Goal: Task Accomplishment & Management: Use online tool/utility

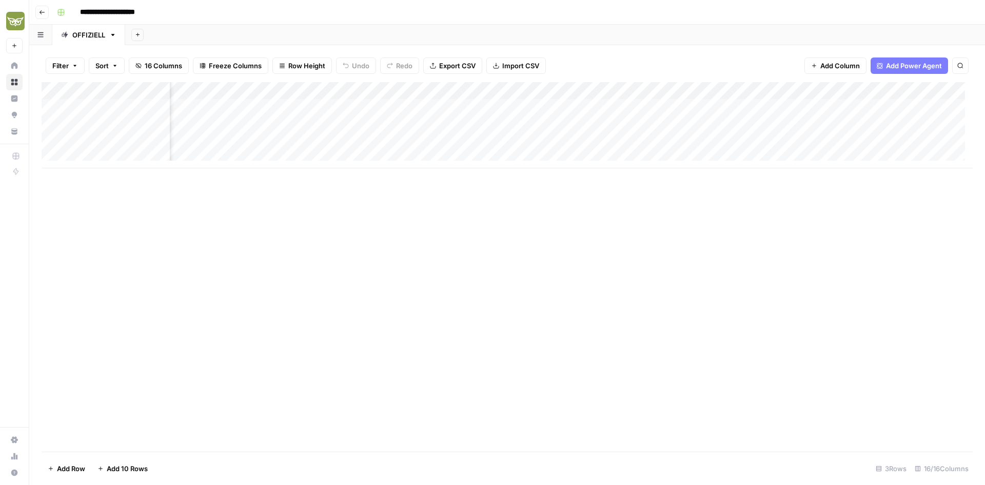
scroll to position [0, 476]
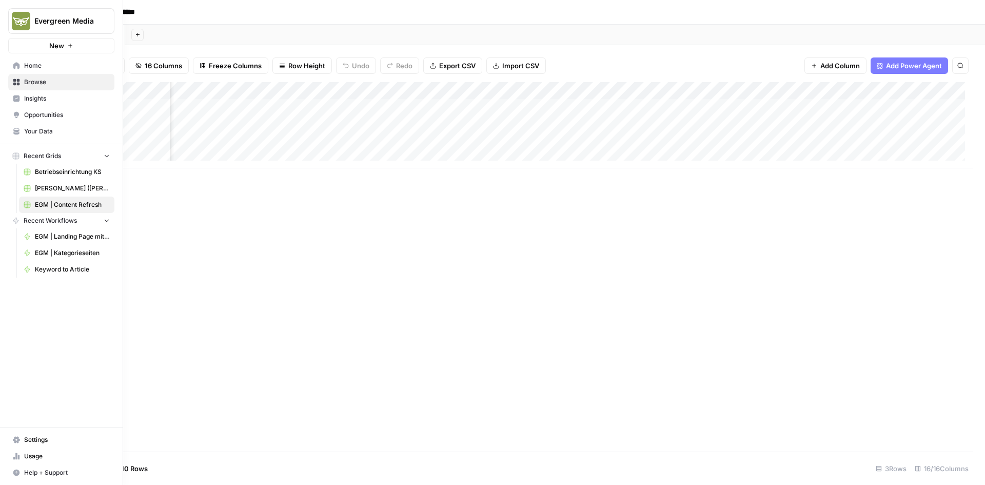
click at [48, 167] on link "Betriebseinrichtung KS" at bounding box center [66, 172] width 95 height 16
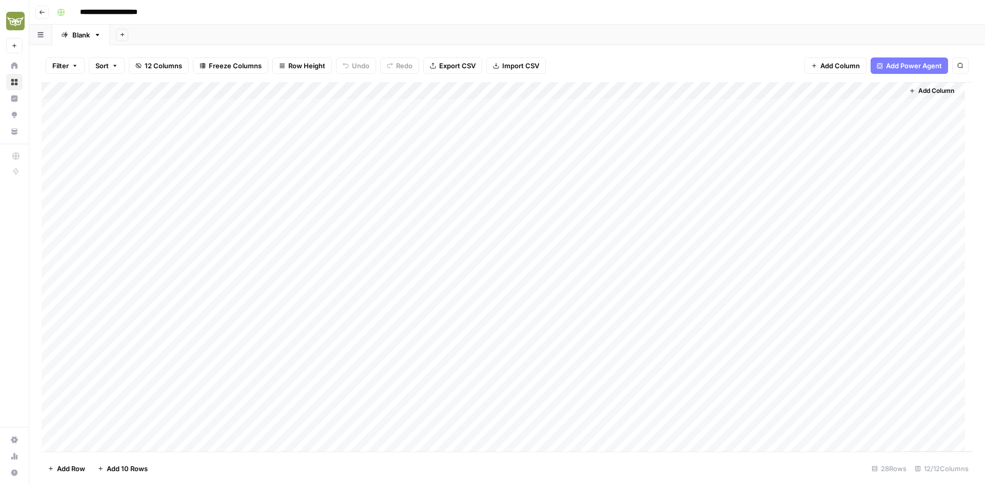
click at [759, 129] on div "Add Column" at bounding box center [507, 266] width 931 height 369
click at [760, 129] on div "Add Column" at bounding box center [507, 266] width 931 height 369
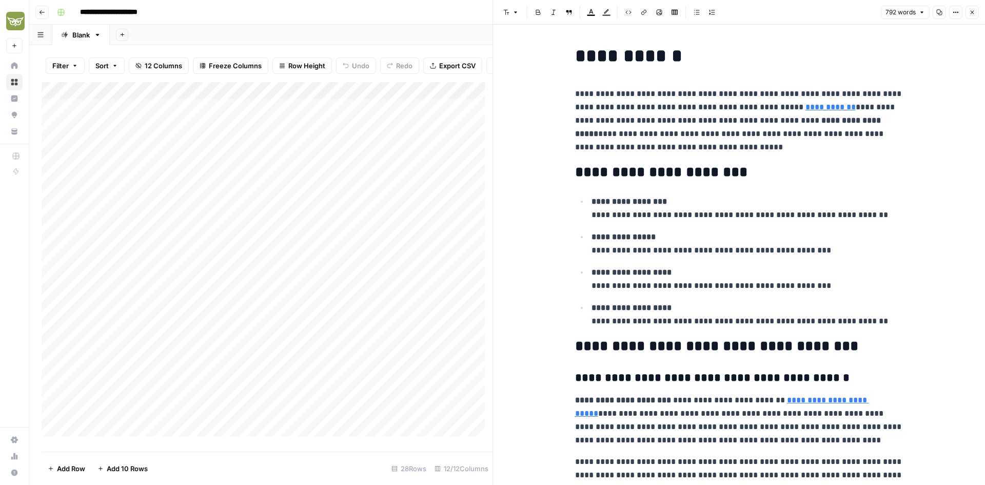
click at [671, 239] on p "**********" at bounding box center [747, 243] width 312 height 27
copy div "**********"
click at [42, 9] on icon "button" at bounding box center [42, 12] width 6 height 6
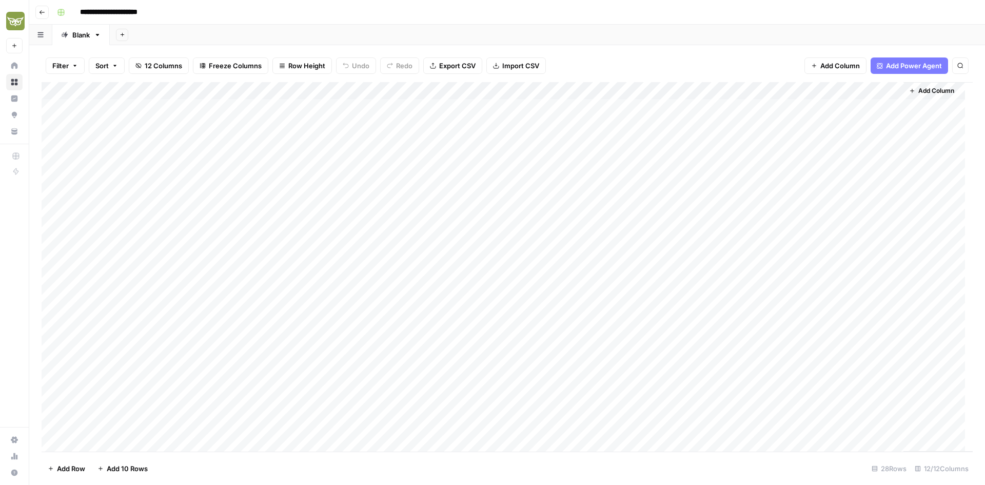
click at [46, 13] on button "Go back" at bounding box center [41, 12] width 13 height 13
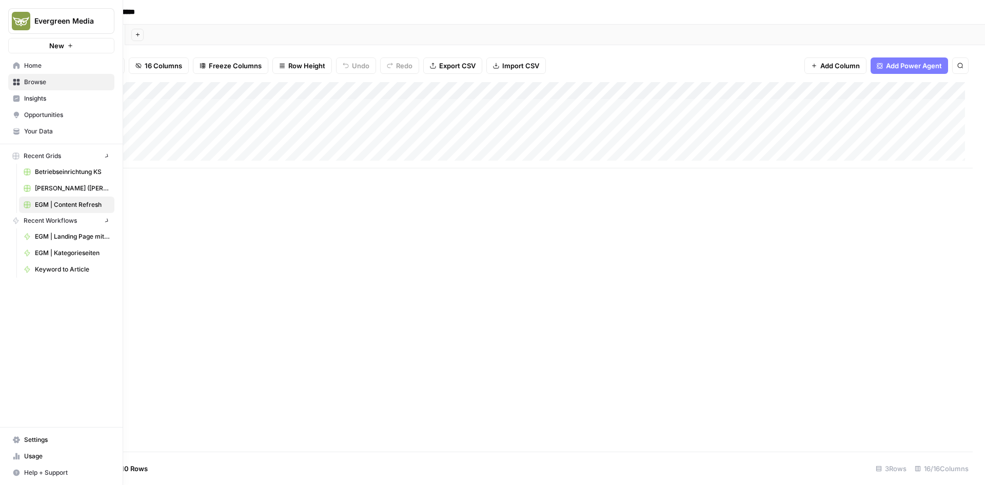
click at [16, 134] on icon at bounding box center [16, 131] width 7 height 7
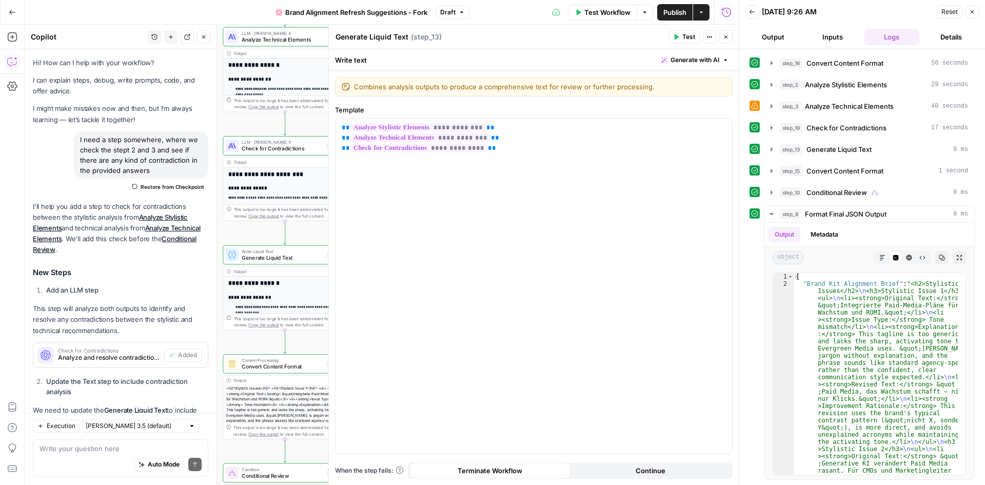
scroll to position [142, 0]
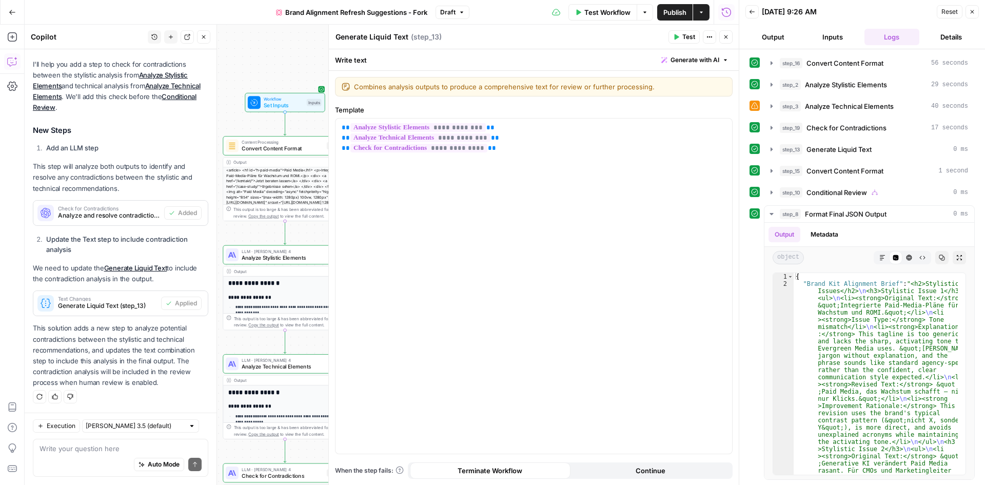
click at [14, 10] on icon "button" at bounding box center [12, 12] width 7 height 7
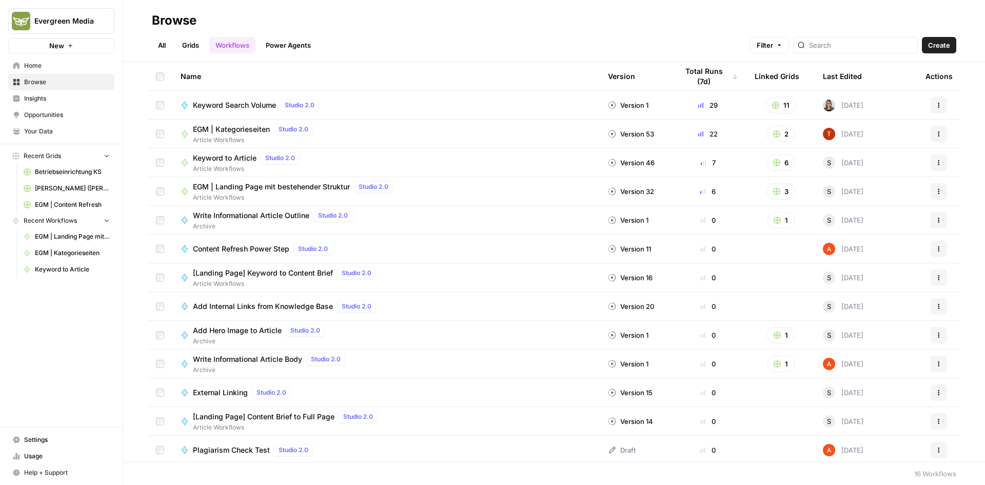
click at [229, 159] on span "Keyword to Article" at bounding box center [225, 158] width 64 height 10
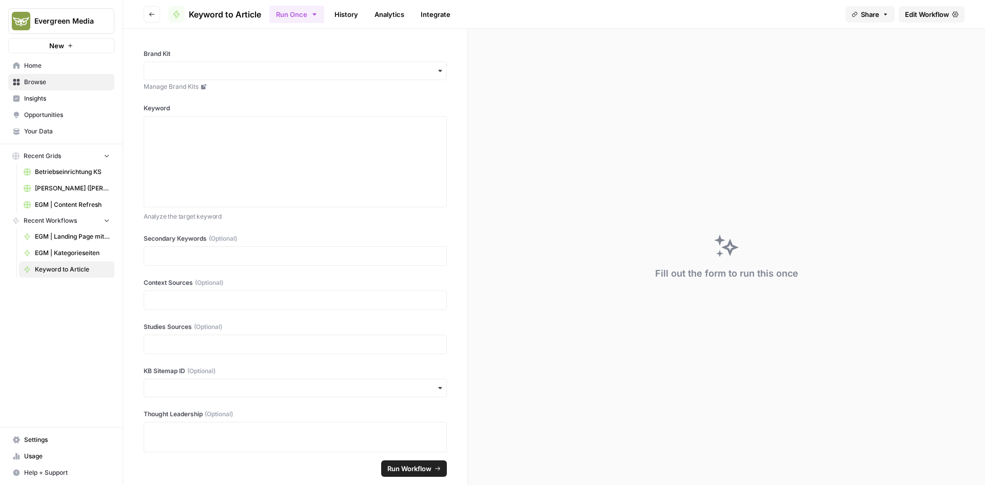
click at [932, 15] on span "Edit Workflow" at bounding box center [927, 14] width 44 height 10
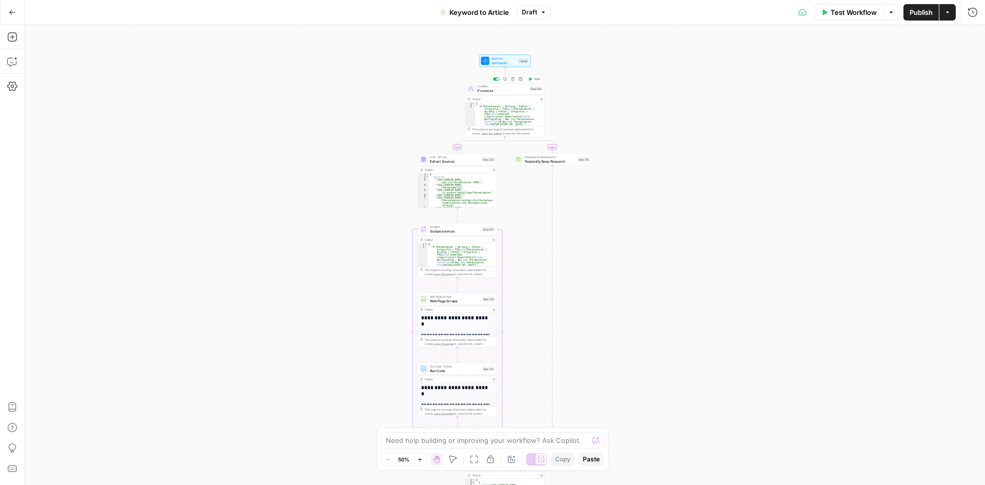
click at [502, 92] on span "If sources" at bounding box center [502, 90] width 50 height 5
click at [452, 163] on span "Extract Sources" at bounding box center [455, 160] width 50 height 5
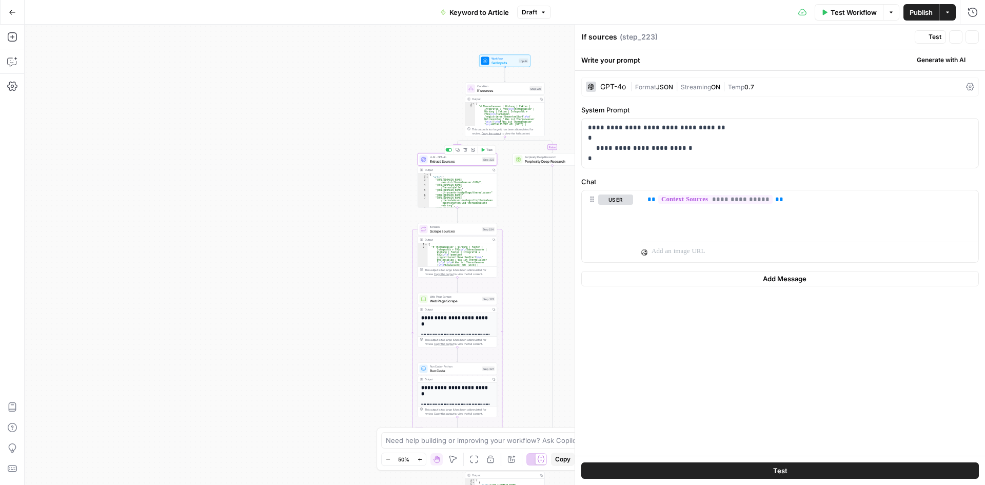
type textarea "Extract Sources"
click at [15, 16] on button "Go Back" at bounding box center [12, 12] width 18 height 18
